Goal: Download file/media

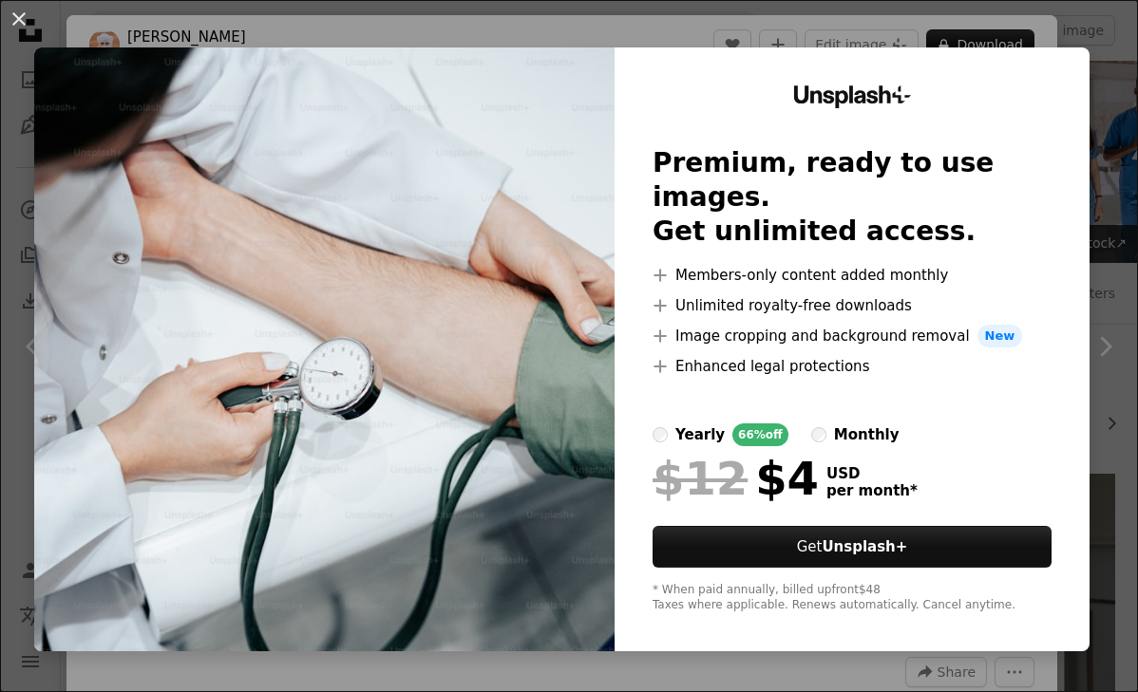
scroll to position [340, 0]
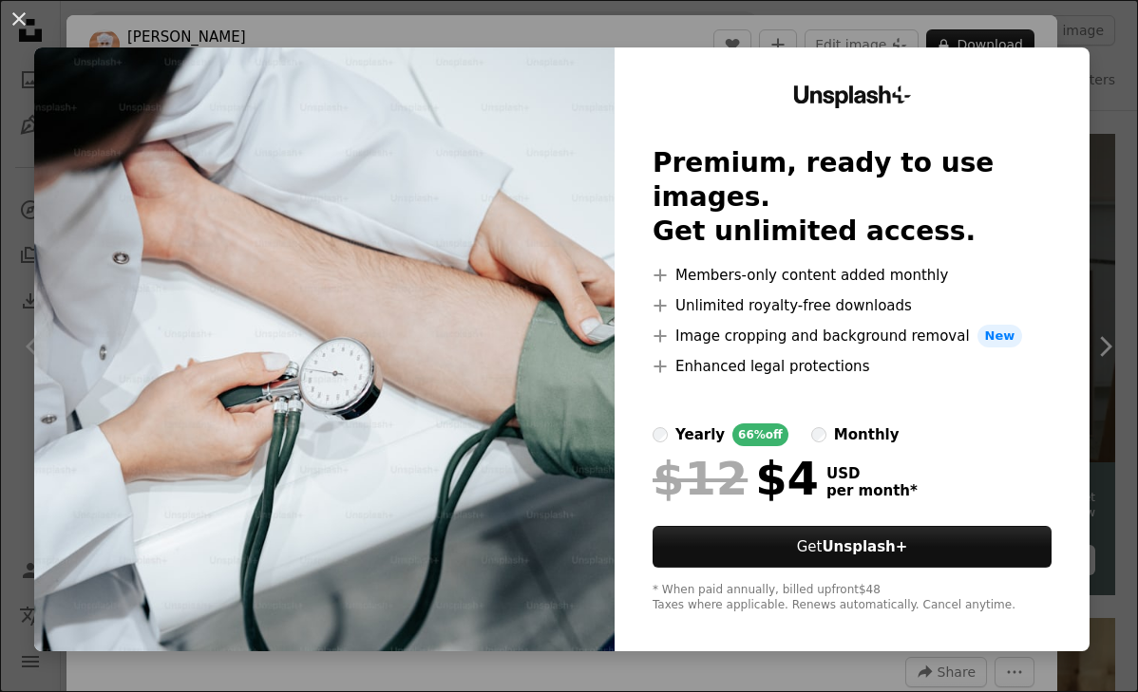
click at [441, 436] on img at bounding box center [324, 349] width 580 height 604
click at [445, 417] on img at bounding box center [324, 349] width 580 height 604
click at [612, 365] on img at bounding box center [324, 349] width 580 height 604
click at [122, 69] on img at bounding box center [324, 349] width 580 height 604
click at [577, 186] on img at bounding box center [324, 349] width 580 height 604
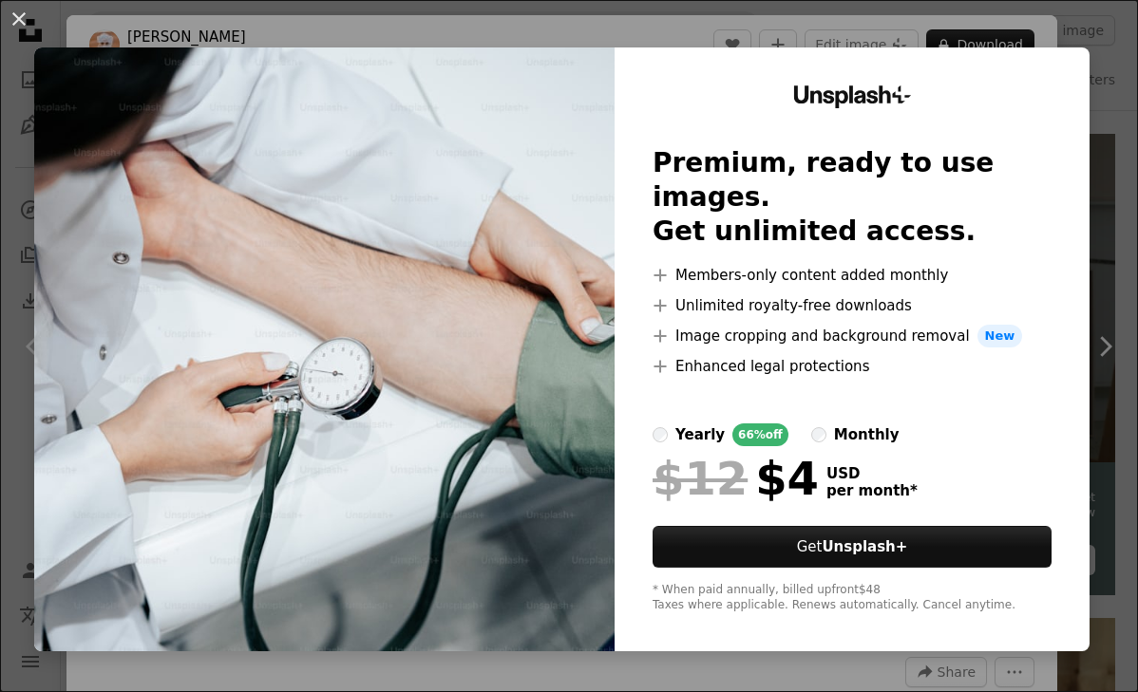
click at [1106, 167] on div "An X shape Unsplash+ Premium, ready to use images. Get unlimited access. A plus…" at bounding box center [569, 346] width 1138 height 692
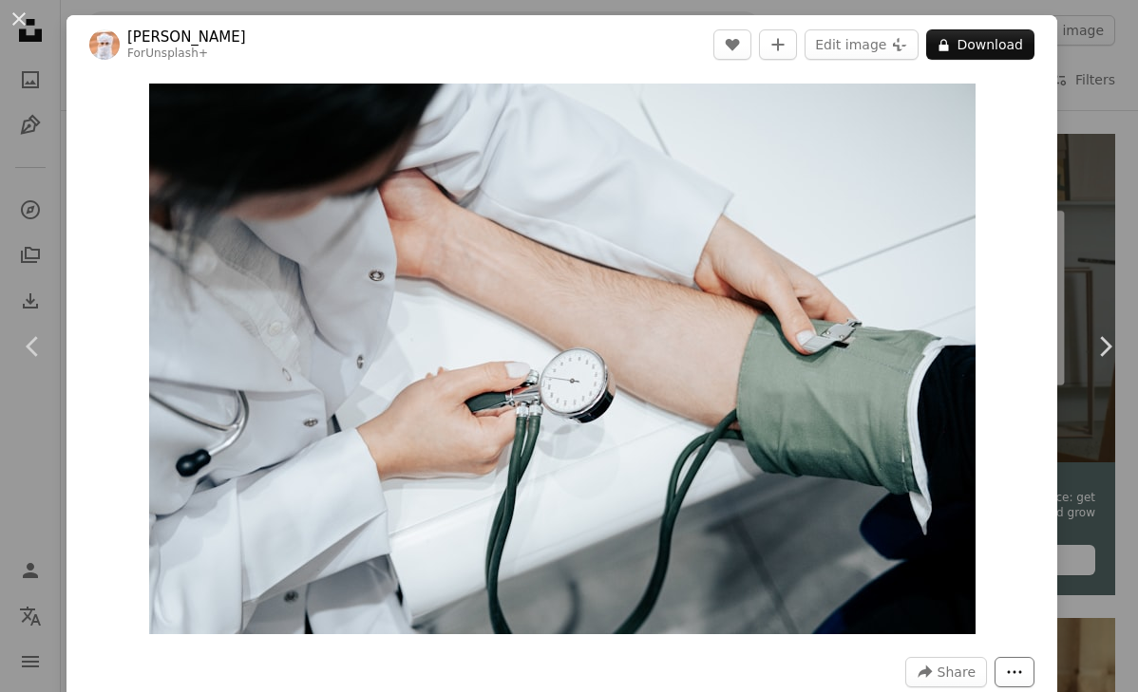
click at [1013, 671] on icon "More Actions" at bounding box center [1014, 672] width 17 height 17
click at [1017, 356] on dialog "An X shape Chevron left Chevron right Ahmed For Unsplash+ A heart A plus sign E…" at bounding box center [569, 346] width 1138 height 692
click at [21, 18] on button "An X shape" at bounding box center [19, 19] width 23 height 23
